Goal: Task Accomplishment & Management: Manage account settings

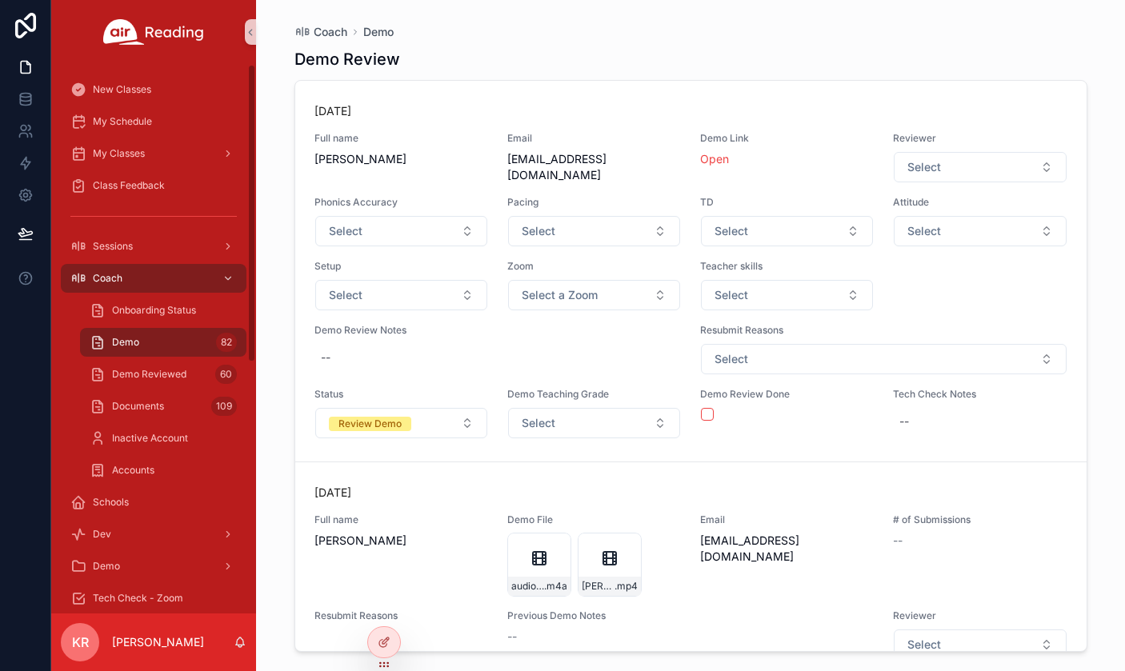
scroll to position [2001, 0]
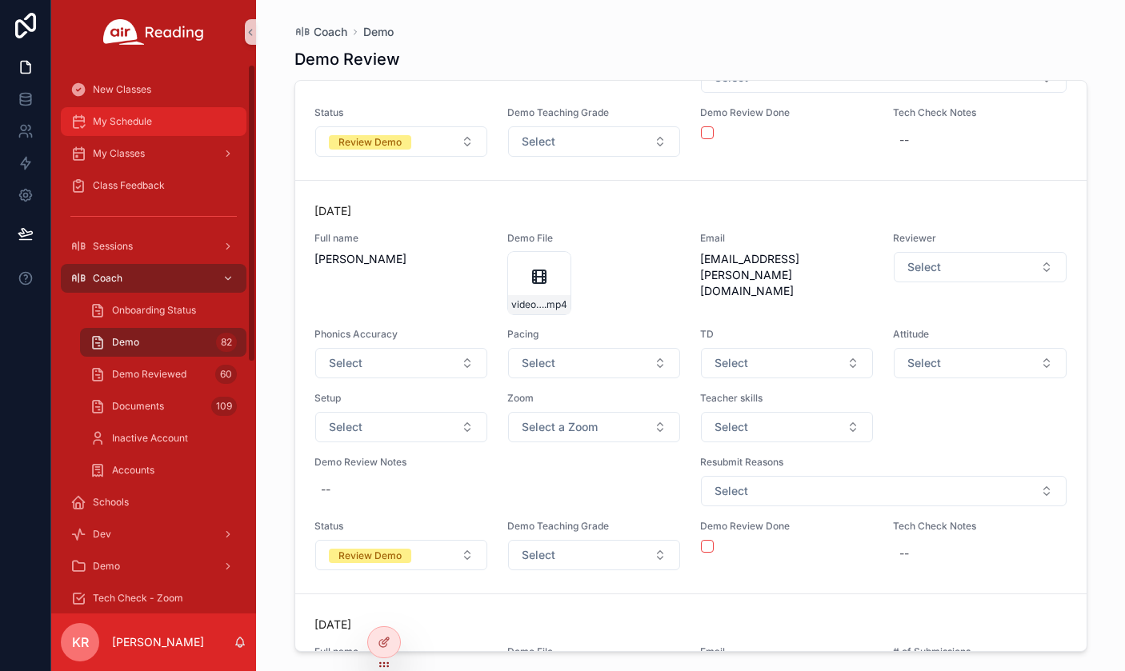
click at [128, 130] on div "My Schedule" at bounding box center [153, 122] width 166 height 26
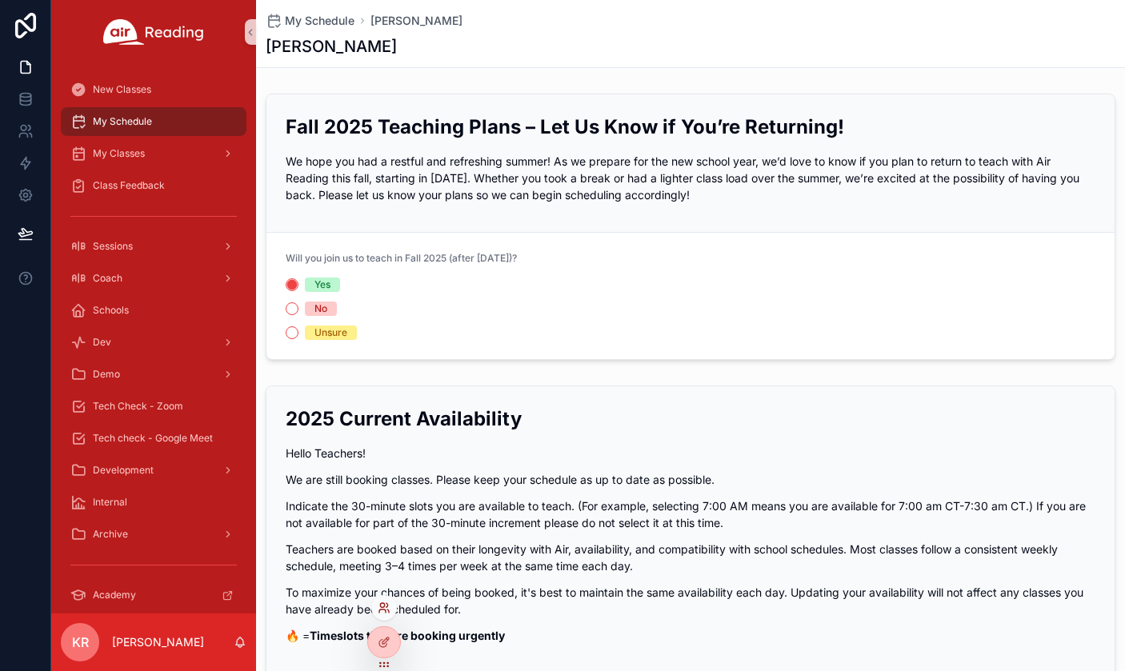
click at [383, 608] on icon at bounding box center [384, 608] width 13 height 13
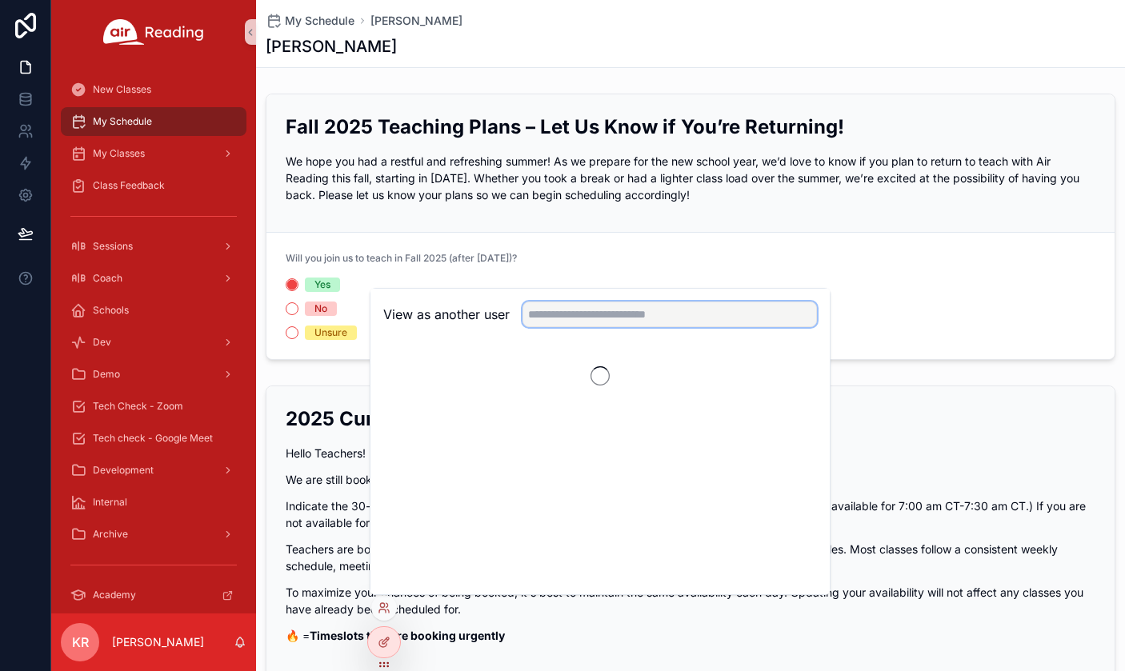
click at [576, 323] on input "text" at bounding box center [670, 315] width 294 height 26
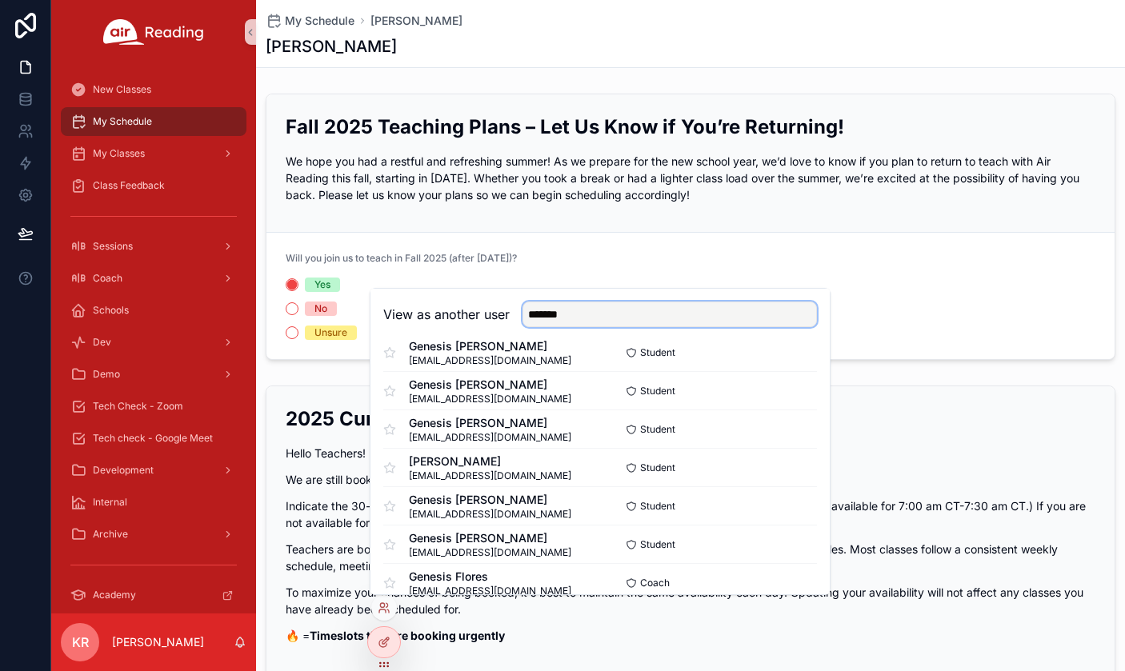
scroll to position [617, 0]
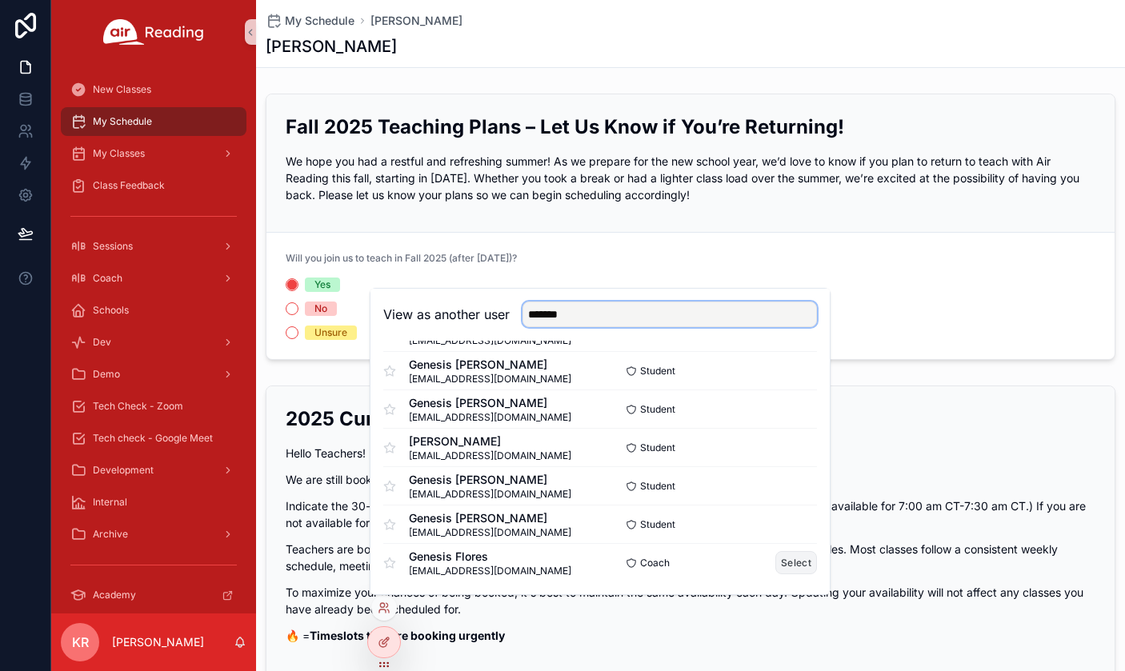
type input "*******"
click at [784, 564] on button "Select" at bounding box center [796, 562] width 42 height 23
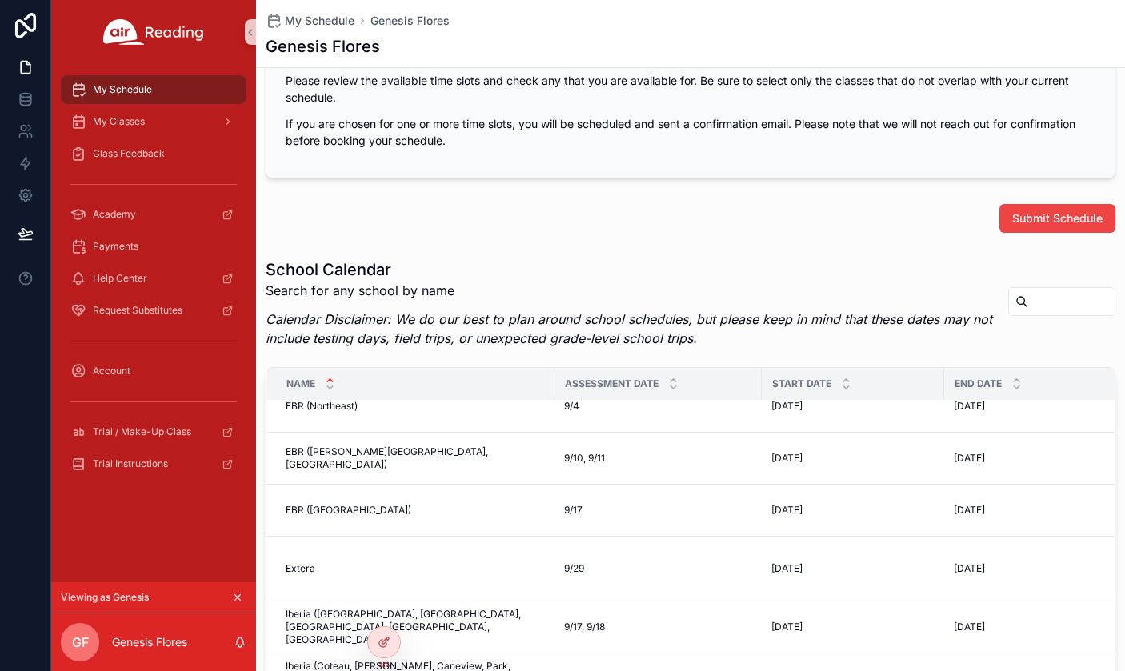
scroll to position [347, 0]
click at [238, 596] on icon "scrollable content" at bounding box center [237, 597] width 11 height 11
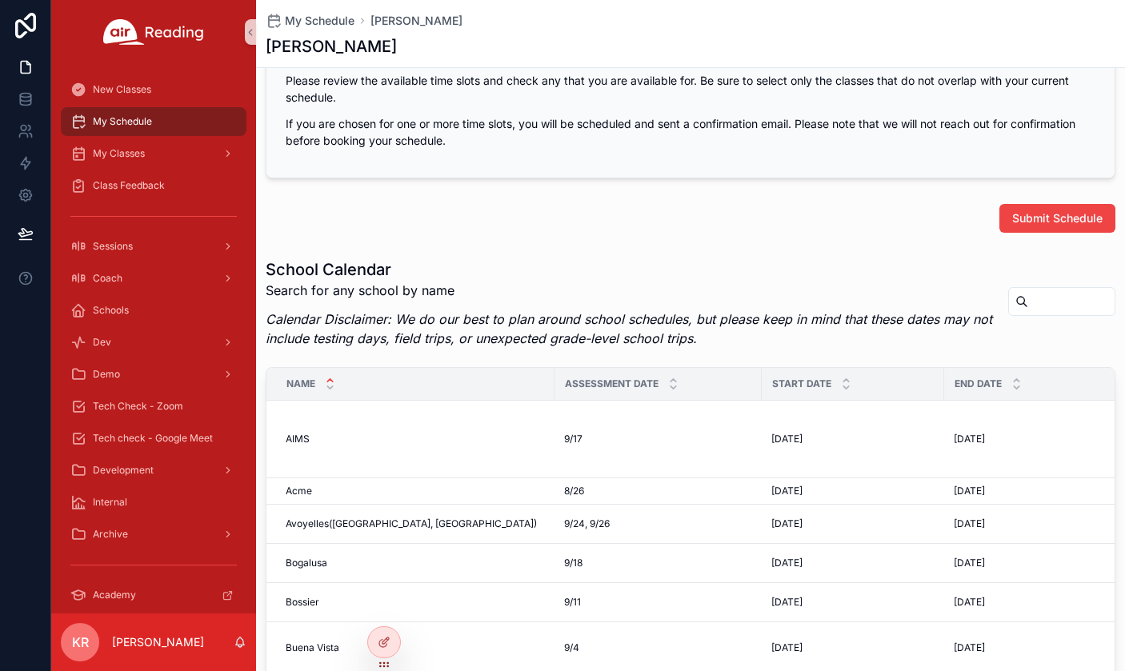
drag, startPoint x: 617, startPoint y: 2, endPoint x: 795, endPoint y: 0, distance: 178.5
click at [617, 2] on div "My Schedule Kendal Reuer Kendal Reuer" at bounding box center [691, 33] width 850 height 67
